Goal: Task Accomplishment & Management: Use online tool/utility

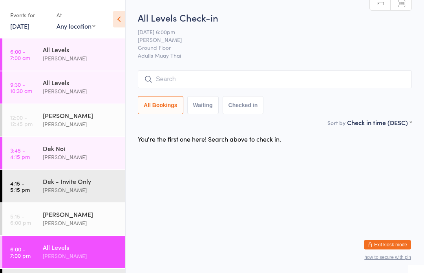
click at [91, 87] on div "All Levels" at bounding box center [81, 82] width 76 height 9
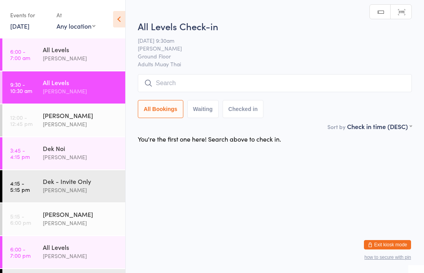
click at [287, 76] on input "search" at bounding box center [275, 83] width 274 height 18
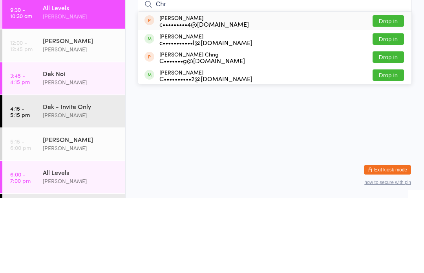
type input "Chr"
click at [396, 108] on button "Drop in" at bounding box center [387, 113] width 31 height 11
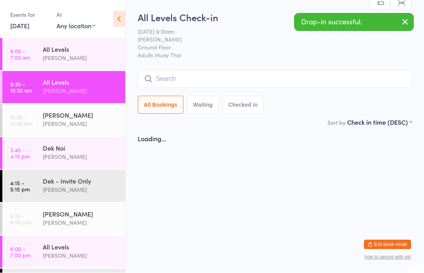
scroll to position [0, 0]
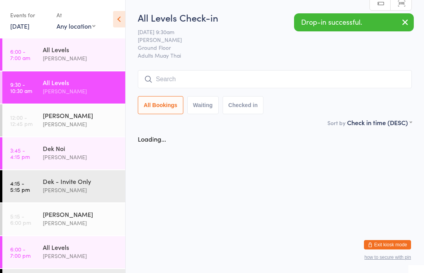
click at [92, 59] on div "[PERSON_NAME]" at bounding box center [81, 58] width 76 height 9
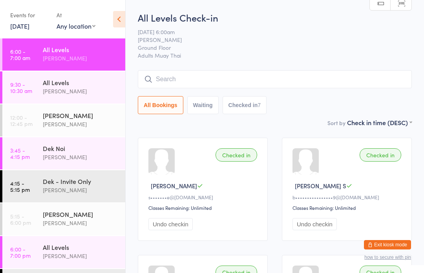
click at [85, 80] on div "All Levels" at bounding box center [81, 82] width 76 height 9
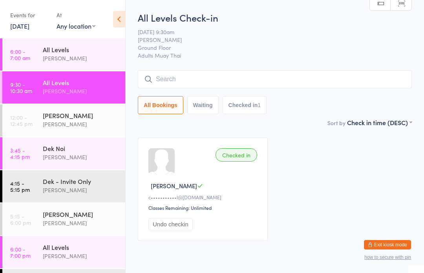
click at [320, 75] on input "search" at bounding box center [275, 79] width 274 height 18
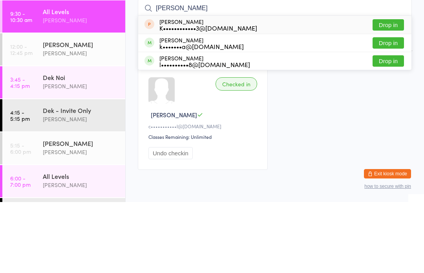
type input "[PERSON_NAME]"
click at [286, 105] on div "[PERSON_NAME] k•••••••a@[DOMAIN_NAME] Drop in" at bounding box center [274, 114] width 273 height 18
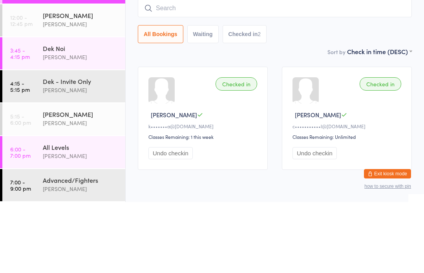
scroll to position [32, 0]
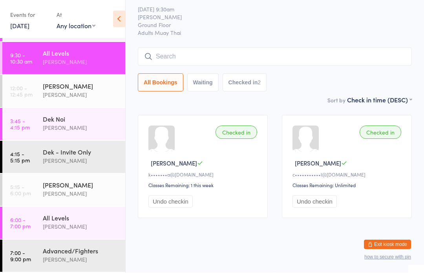
click at [177, 52] on input "search" at bounding box center [275, 57] width 274 height 18
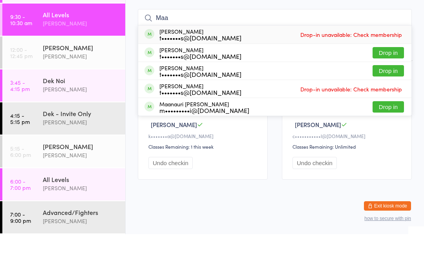
type input "Maa"
click at [387, 104] on button "Drop in" at bounding box center [387, 109] width 31 height 11
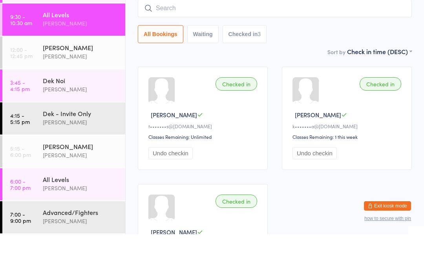
click at [286, 47] on div "All Levels Check-in [DATE] 9:30am [PERSON_NAME] Ground Floor Adults Muay Thai M…" at bounding box center [275, 32] width 274 height 107
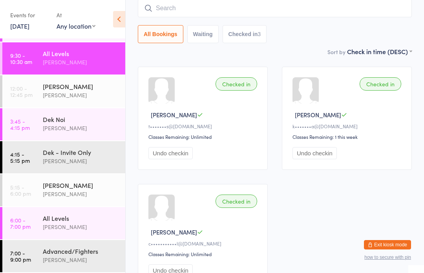
click at [169, 10] on input "search" at bounding box center [275, 8] width 274 height 18
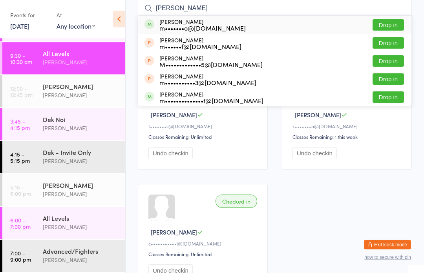
type input "[PERSON_NAME]"
click at [389, 17] on div "[PERSON_NAME] m•••••••o@[DOMAIN_NAME] Drop in" at bounding box center [274, 25] width 273 height 18
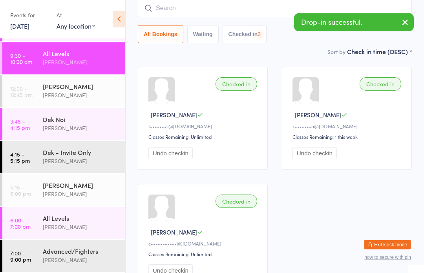
scroll to position [71, 0]
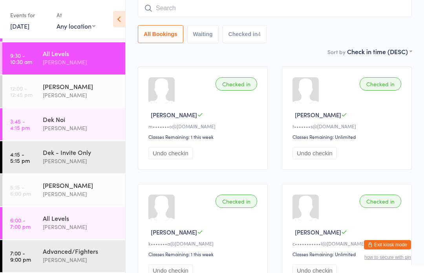
click at [212, 13] on input "search" at bounding box center [275, 8] width 274 height 18
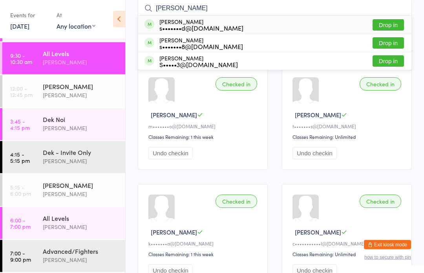
type input "[PERSON_NAME]"
click at [390, 30] on button "Drop in" at bounding box center [387, 25] width 31 height 11
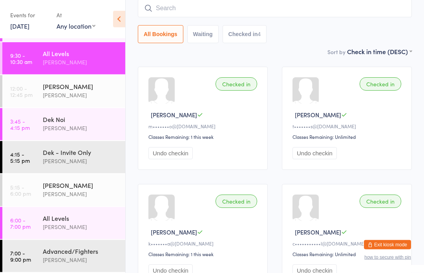
scroll to position [71, 0]
click at [228, 9] on input "search" at bounding box center [275, 8] width 274 height 18
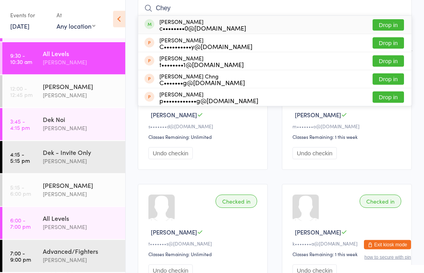
type input "Chey"
click at [399, 24] on button "Drop in" at bounding box center [387, 25] width 31 height 11
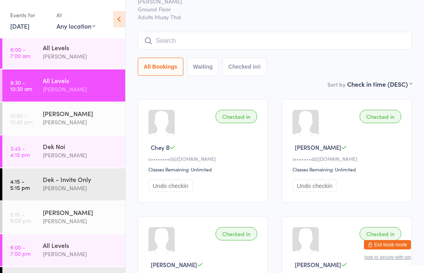
scroll to position [0, 0]
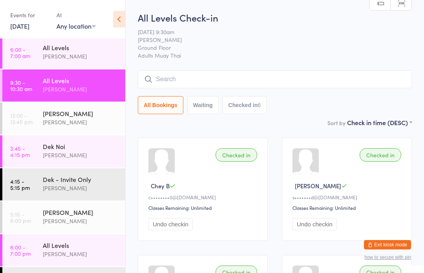
click at [327, 79] on input "search" at bounding box center [275, 79] width 274 height 18
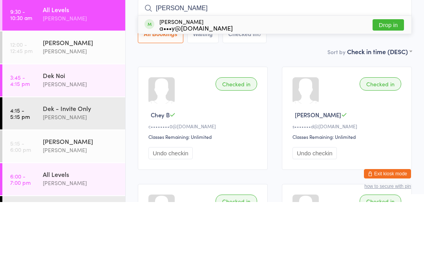
scroll to position [71, 0]
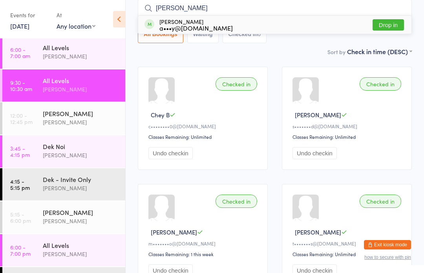
type input "[PERSON_NAME]"
click at [387, 22] on button "Drop in" at bounding box center [387, 24] width 31 height 11
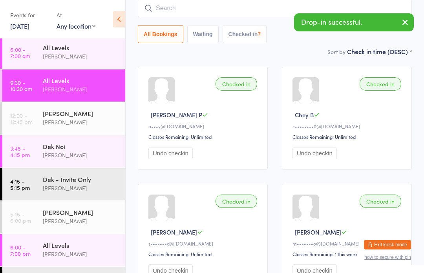
scroll to position [0, 0]
